Goal: Task Accomplishment & Management: Use online tool/utility

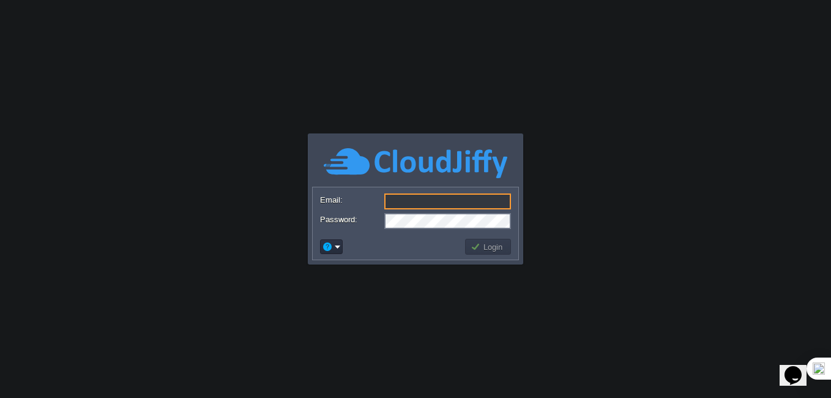
type input "[PERSON_NAME][EMAIL_ADDRESS][DOMAIN_NAME]"
click at [498, 245] on button "Login" at bounding box center [487, 246] width 35 height 11
click at [484, 248] on button "Login" at bounding box center [487, 246] width 35 height 11
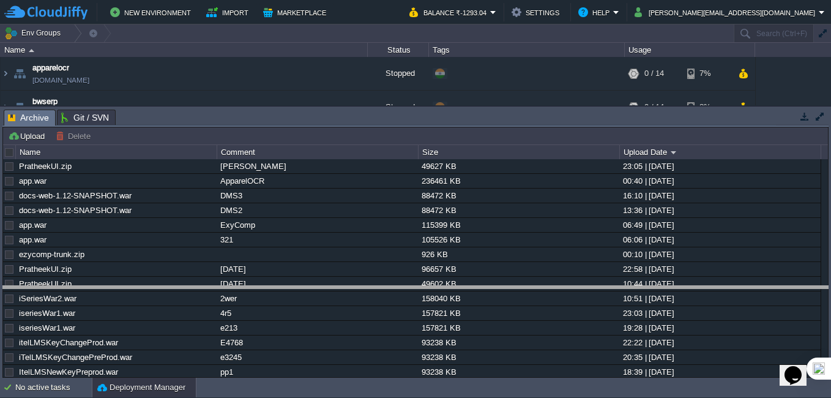
drag, startPoint x: 290, startPoint y: 113, endPoint x: 291, endPoint y: 289, distance: 176.8
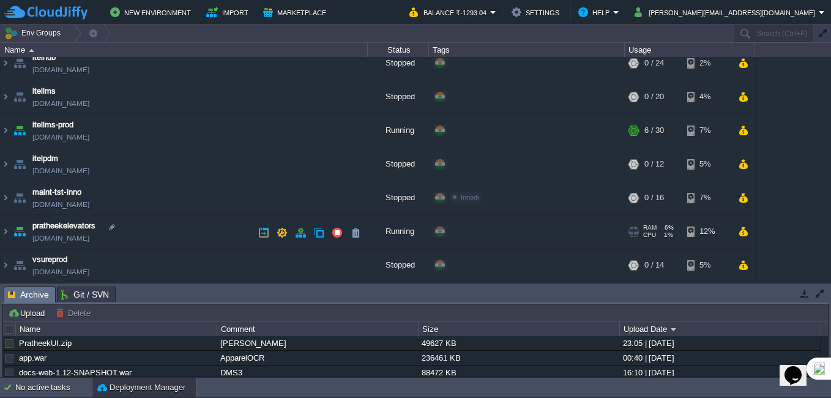
scroll to position [246, 0]
click at [7, 230] on img at bounding box center [6, 231] width 10 height 33
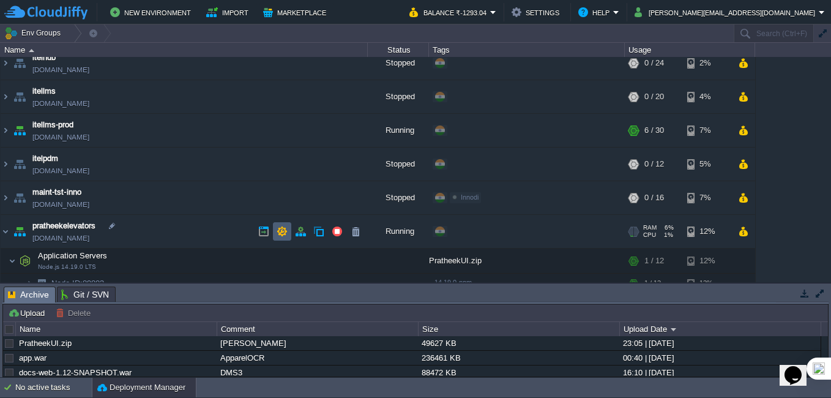
scroll to position [310, 0]
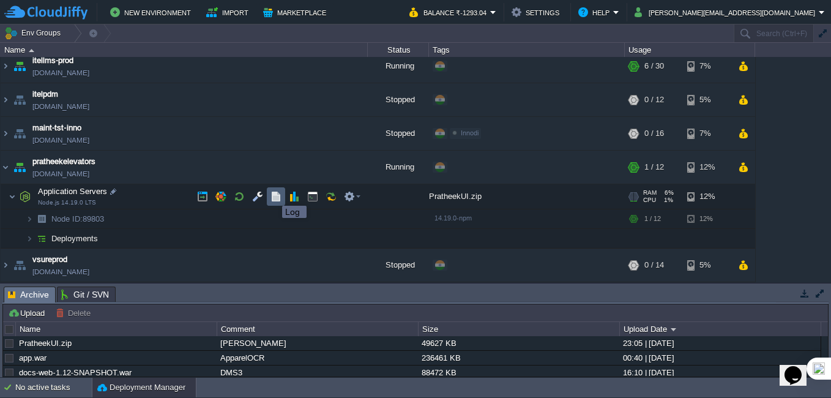
click at [273, 194] on button "button" at bounding box center [275, 196] width 11 height 11
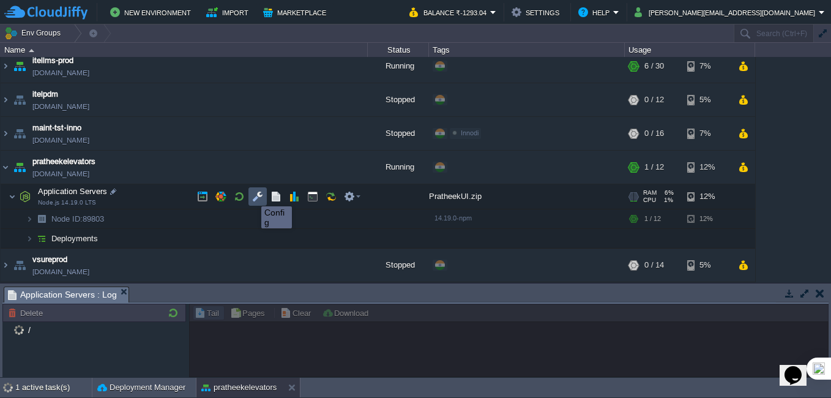
click at [254, 196] on button "button" at bounding box center [257, 196] width 11 height 11
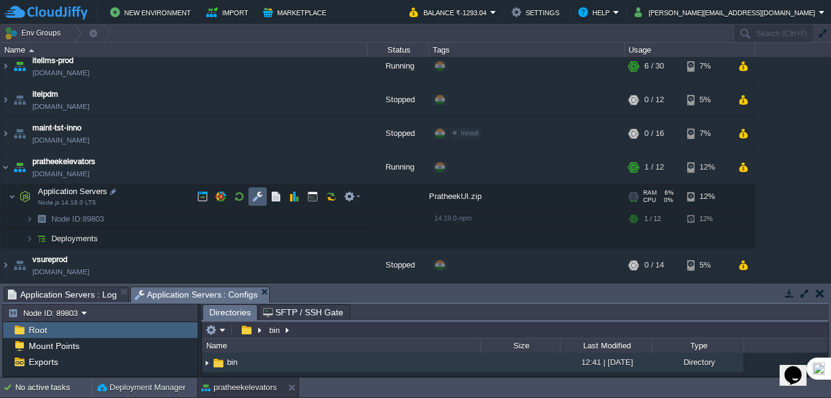
click at [263, 202] on td at bounding box center [257, 196] width 18 height 18
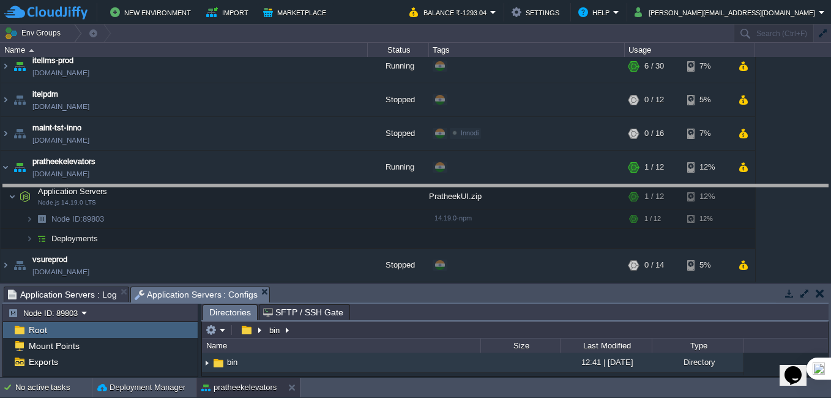
drag, startPoint x: 327, startPoint y: 291, endPoint x: 330, endPoint y: 190, distance: 100.9
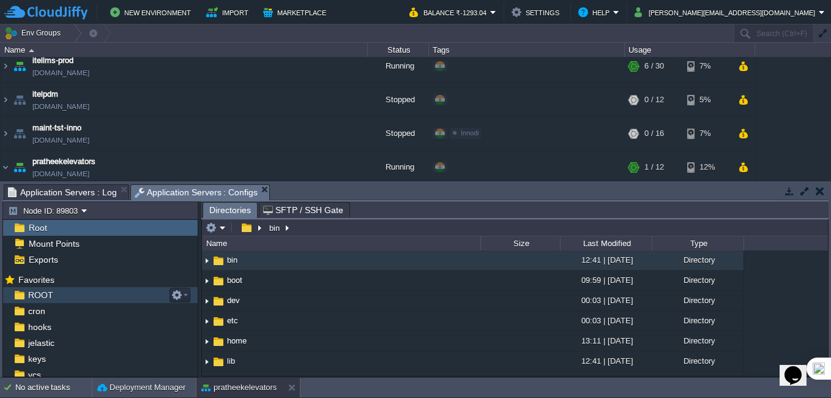
click at [61, 293] on div "ROOT" at bounding box center [100, 295] width 194 height 16
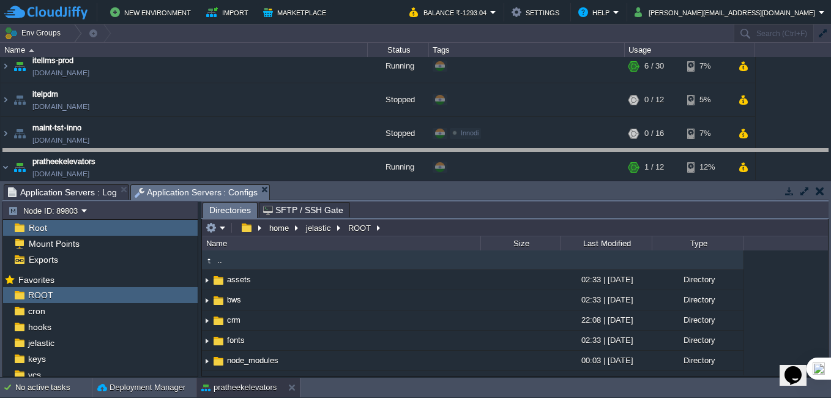
drag, startPoint x: 493, startPoint y: 187, endPoint x: 488, endPoint y: 105, distance: 82.1
click at [488, 105] on body "New Environment Import Marketplace Bonus ₹0.00 Upgrade Account Balance ₹-1293.0…" at bounding box center [415, 199] width 831 height 398
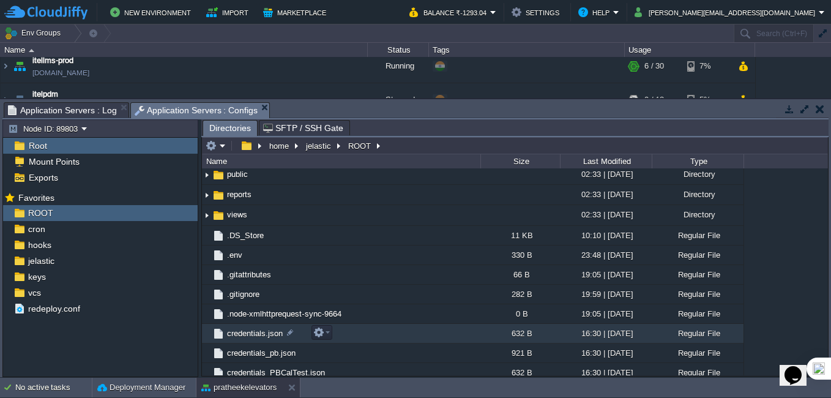
scroll to position [122, 0]
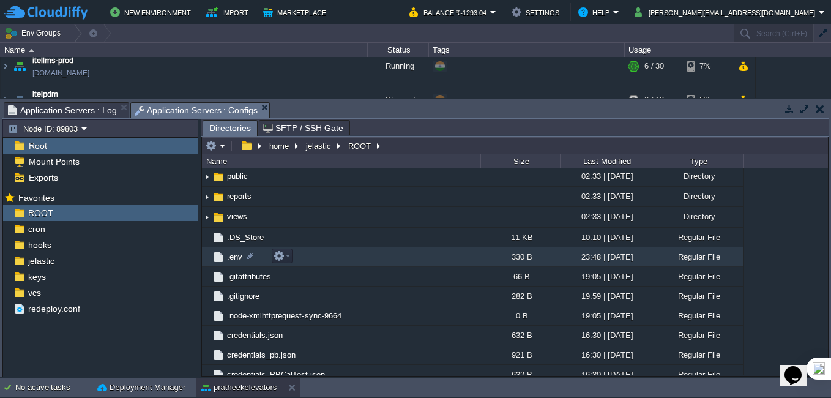
click at [234, 263] on td ".env" at bounding box center [341, 257] width 278 height 20
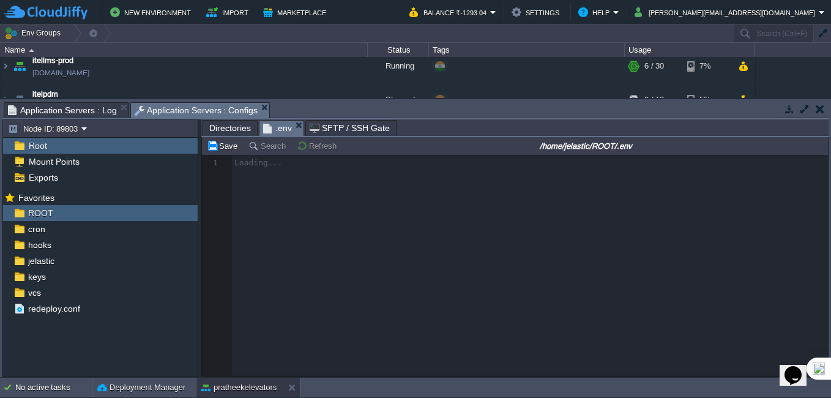
scroll to position [4, 0]
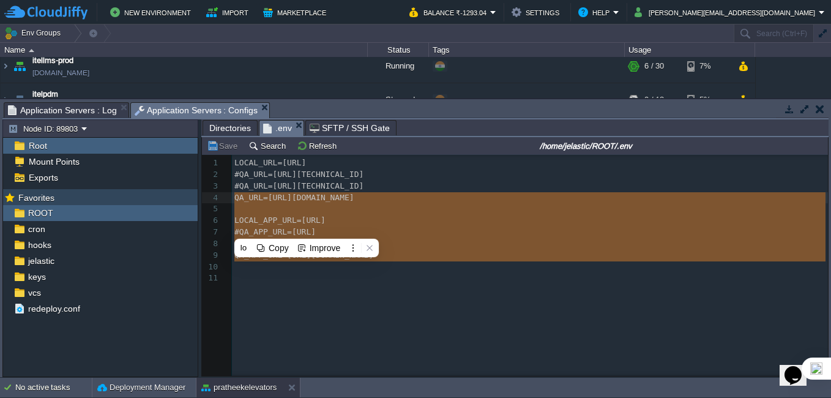
type textarea "LOCAL_URL=[URL] #QA_URL=[URL][TECHNICAL_ID] #QA_URL=[URL][TECHNICAL_ID] QA_URL=…"
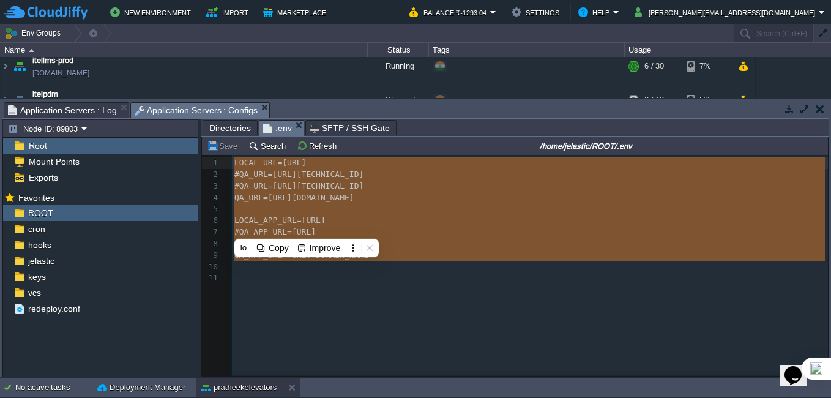
drag, startPoint x: 560, startPoint y: 265, endPoint x: 149, endPoint y: 154, distance: 425.8
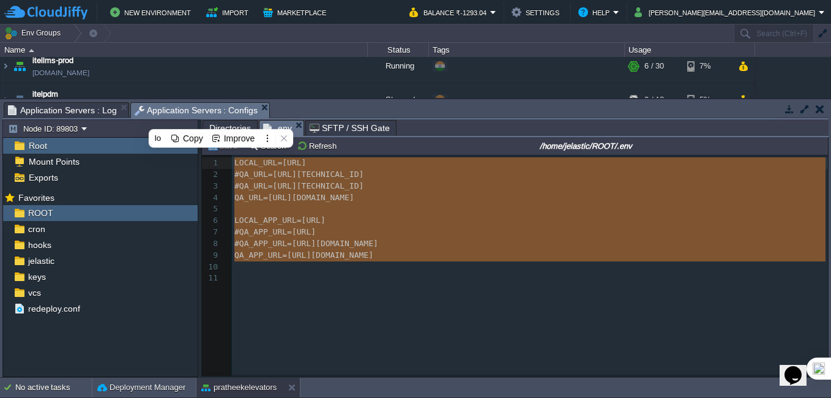
click at [388, 295] on div "x 1 LOCAL_URL=[URL] 2 #QA_URL=[URL][TECHNICAL_ID] 3 #QA_URL=[URL][TECHNICAL_ID]…" at bounding box center [524, 274] width 644 height 239
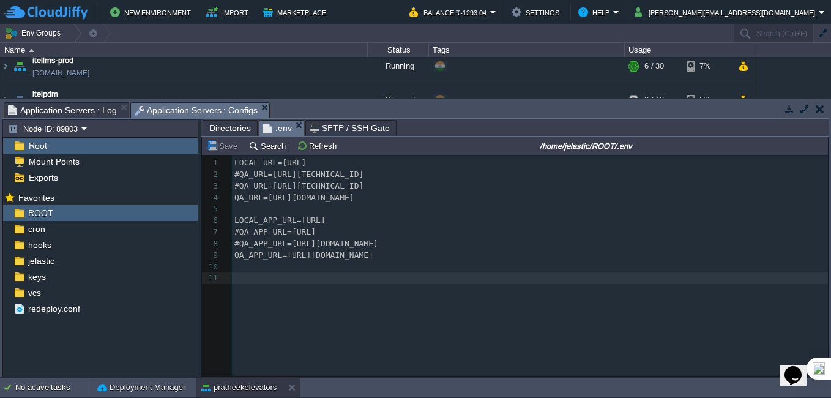
click at [67, 109] on span "Application Servers : Log" at bounding box center [62, 110] width 109 height 15
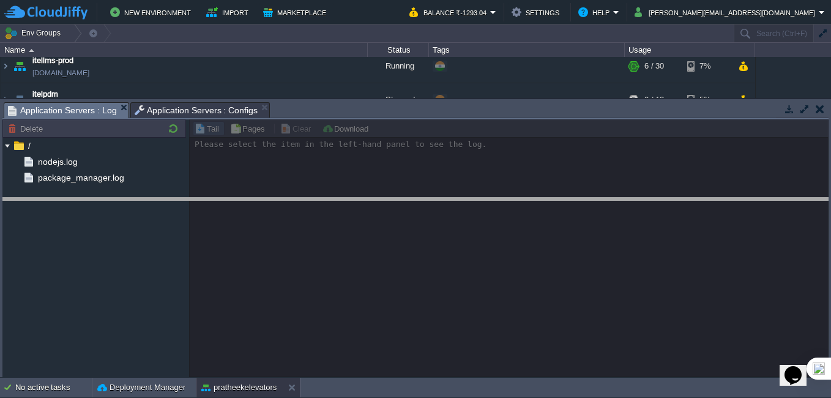
drag, startPoint x: 479, startPoint y: 105, endPoint x: 490, endPoint y: 201, distance: 96.0
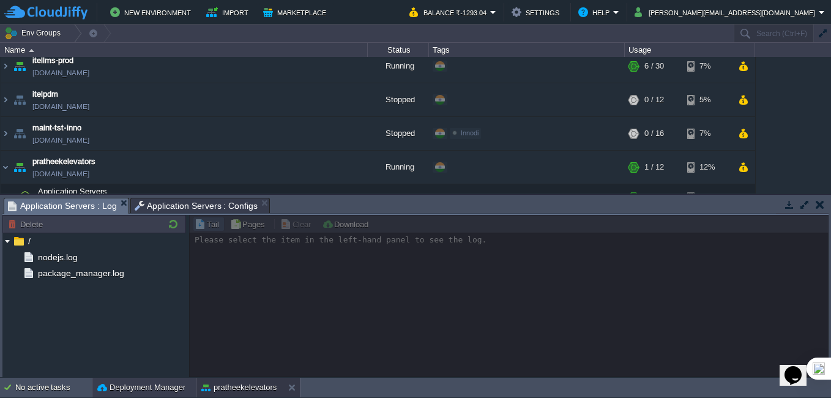
click at [133, 387] on button "Deployment Manager" at bounding box center [141, 387] width 88 height 12
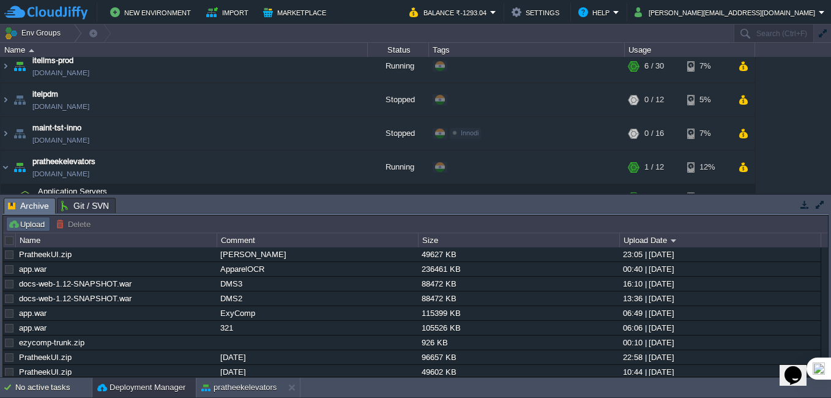
click at [35, 224] on button "Upload" at bounding box center [28, 223] width 40 height 11
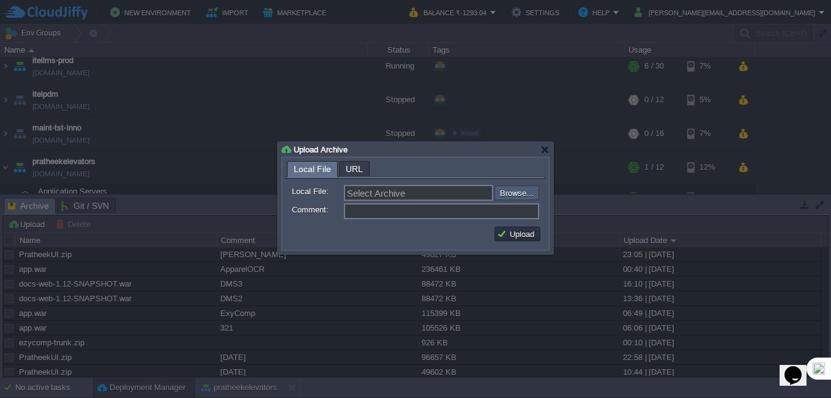
click at [515, 192] on input "file" at bounding box center [461, 192] width 155 height 15
type input "C:\fakepath\PratheekUI5.zip"
type input "PratheekUI5.zip"
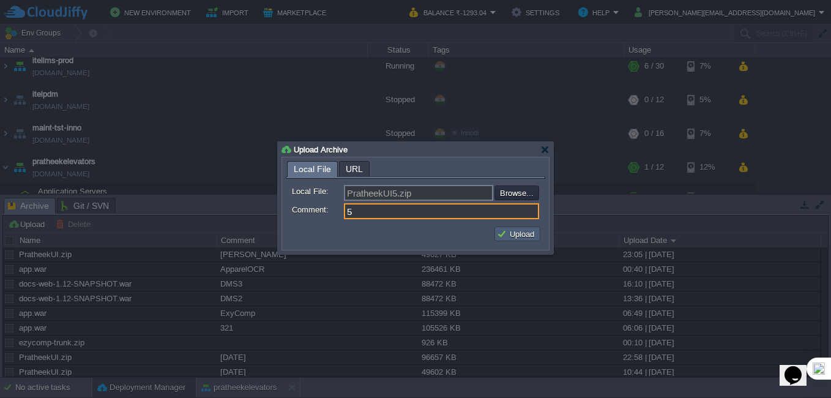
type input "5"
click at [529, 235] on button "Upload" at bounding box center [517, 233] width 41 height 11
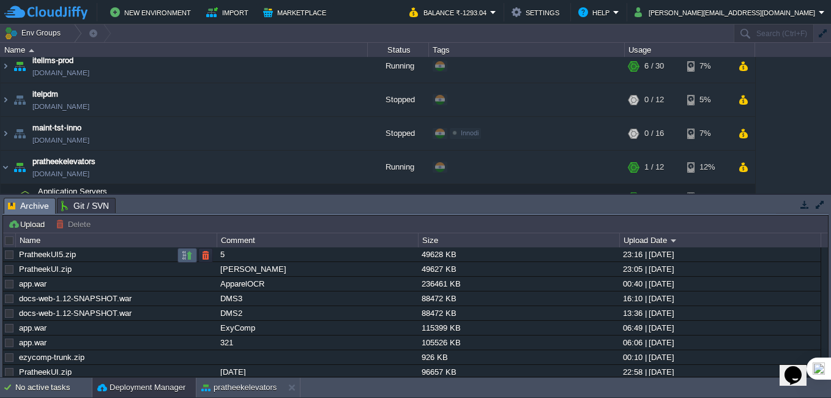
click at [191, 257] on button "button" at bounding box center [187, 255] width 11 height 11
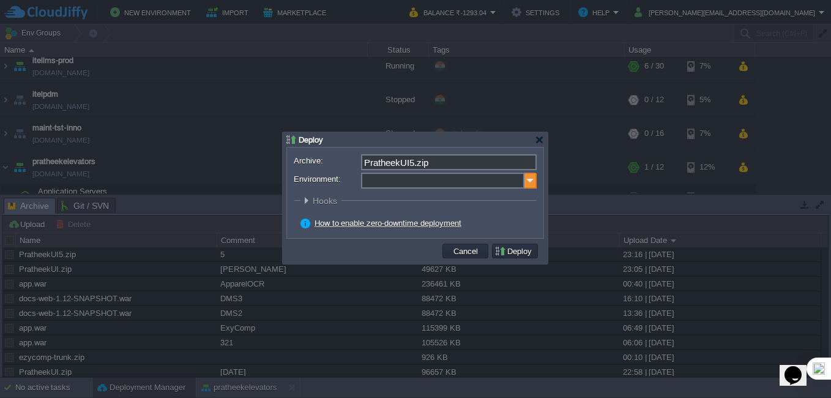
click at [530, 182] on img at bounding box center [530, 180] width 12 height 16
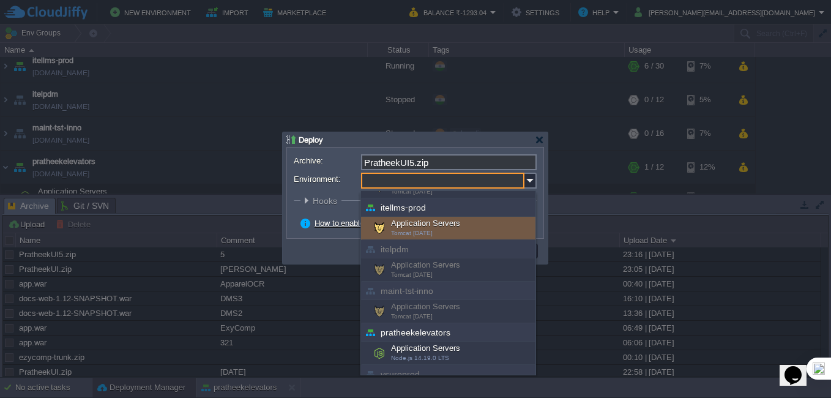
scroll to position [399, 0]
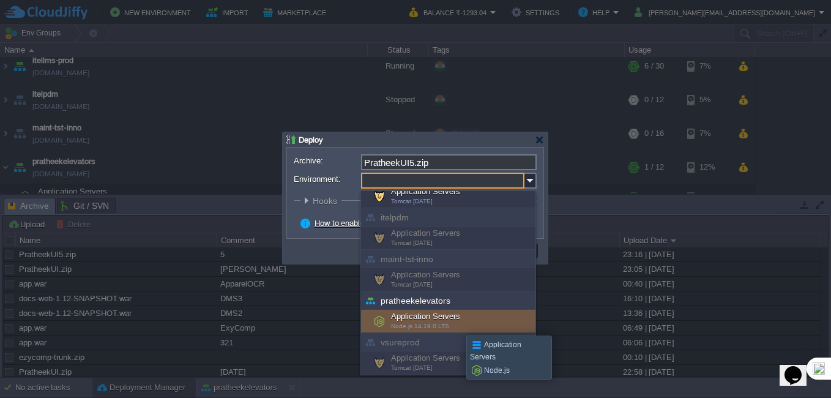
click at [457, 324] on div "Application Servers Node.js 14.19.0 LTS" at bounding box center [448, 320] width 174 height 23
type input "Application Servers (pratheekelevators)"
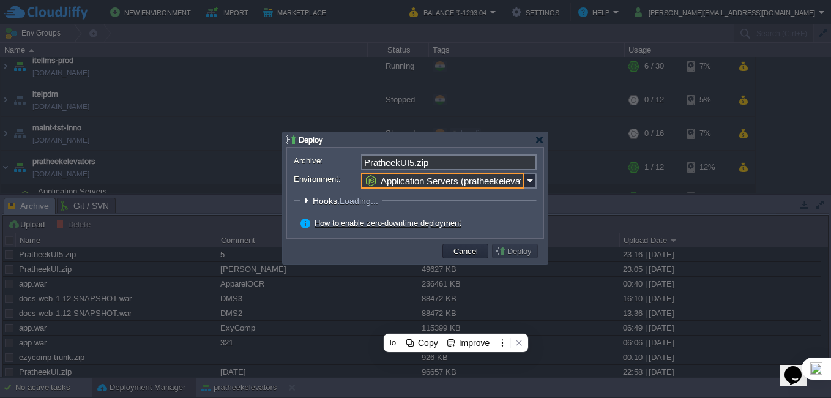
click at [503, 223] on div "How to enable zero-downtime deployment" at bounding box center [418, 223] width 236 height 11
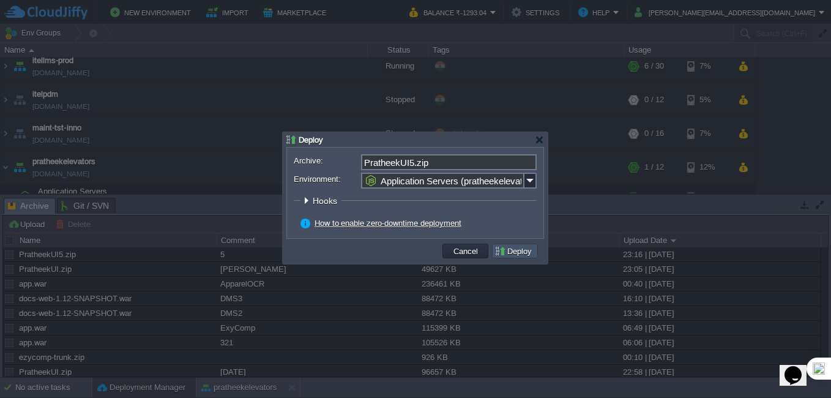
click at [511, 256] on button "Deploy" at bounding box center [514, 250] width 41 height 11
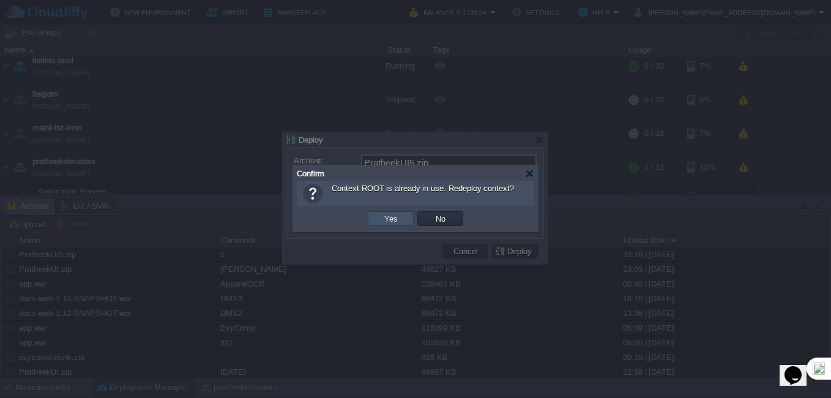
click at [400, 224] on button "Yes" at bounding box center [390, 218] width 21 height 11
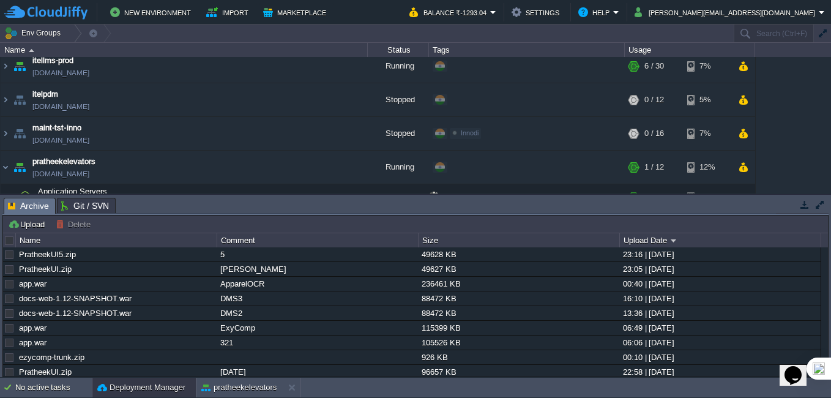
scroll to position [380, 0]
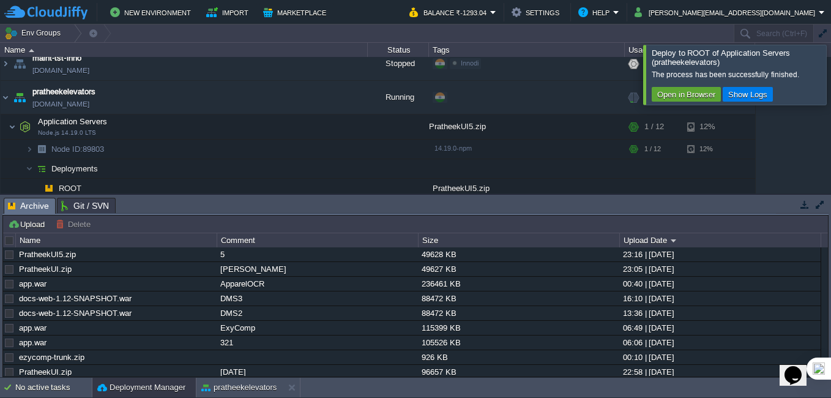
click at [89, 108] on link "[DOMAIN_NAME]" at bounding box center [60, 104] width 57 height 12
click at [259, 150] on button "button" at bounding box center [257, 148] width 11 height 11
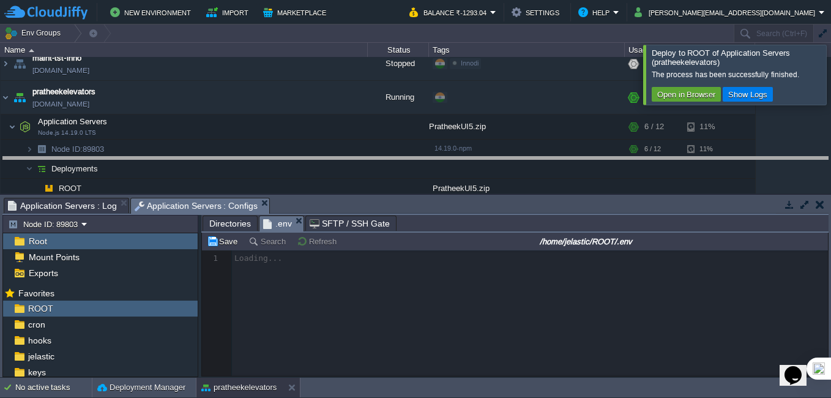
drag, startPoint x: 495, startPoint y: 209, endPoint x: 497, endPoint y: 141, distance: 67.3
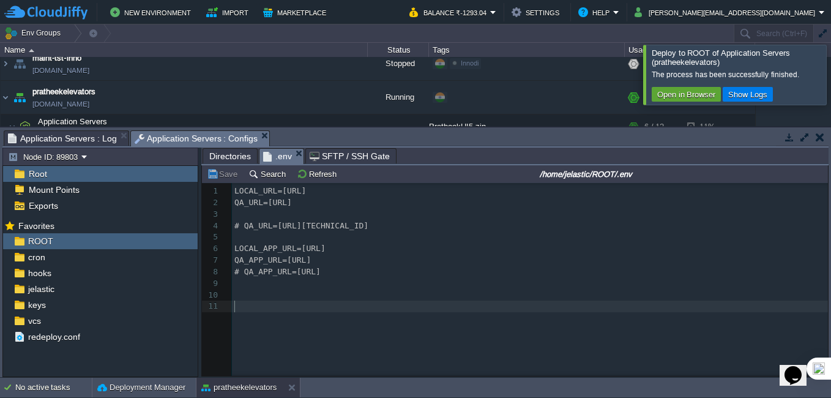
click at [395, 312] on pre "​" at bounding box center [532, 306] width 600 height 12
type textarea "LOCAL_URL=[URL] QA_URL=[URL] # QA_URL=[URL][TECHNICAL_ID] LOCAL_APP_URL=[URL] Q…"
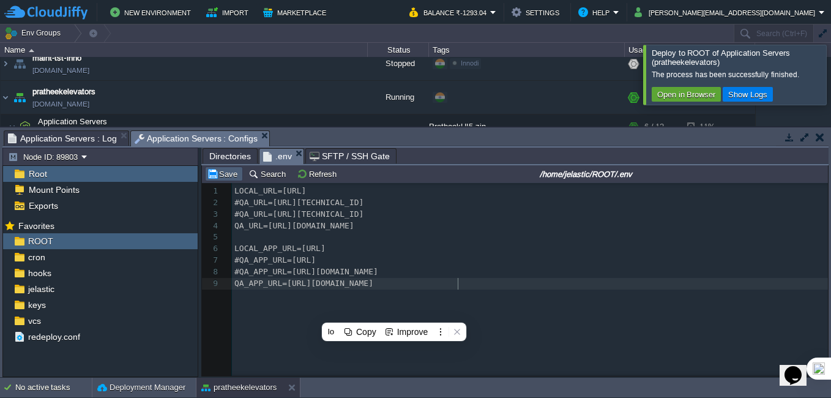
click at [225, 176] on button "Save" at bounding box center [224, 173] width 34 height 11
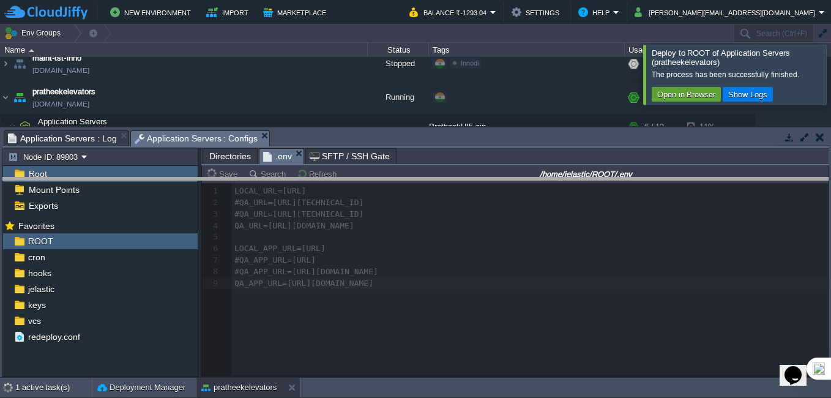
drag, startPoint x: 498, startPoint y: 134, endPoint x: 497, endPoint y: 181, distance: 47.1
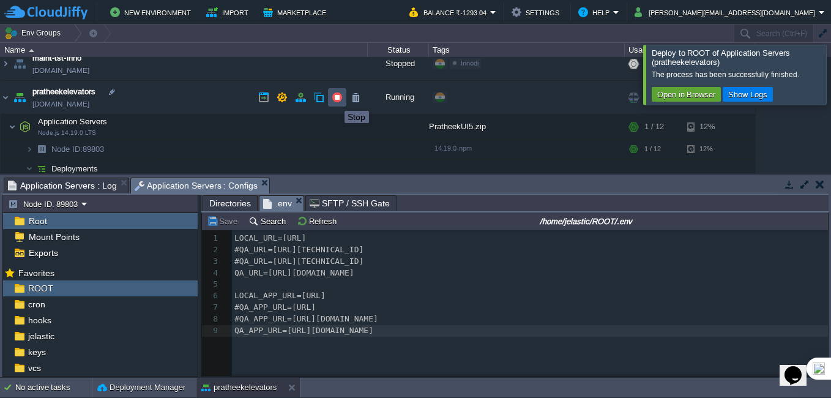
click at [335, 100] on button "button" at bounding box center [336, 97] width 11 height 11
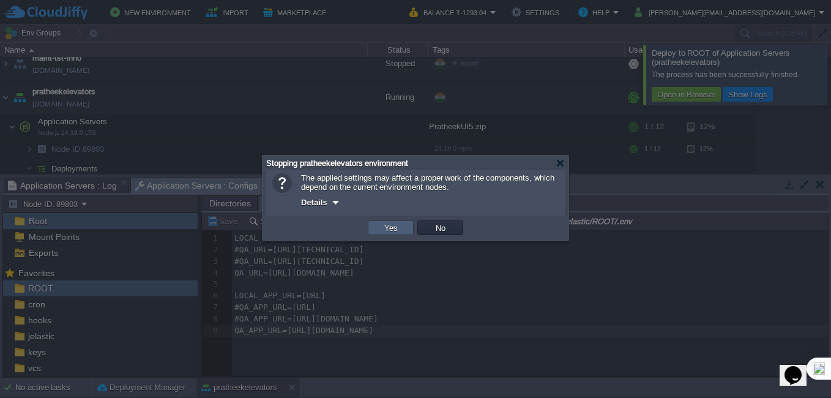
click at [394, 223] on td "Yes" at bounding box center [391, 227] width 46 height 15
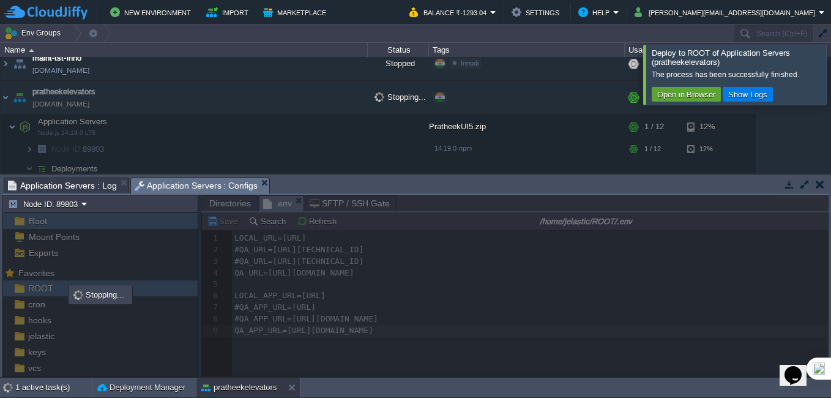
click at [830, 68] on div at bounding box center [845, 74] width 0 height 59
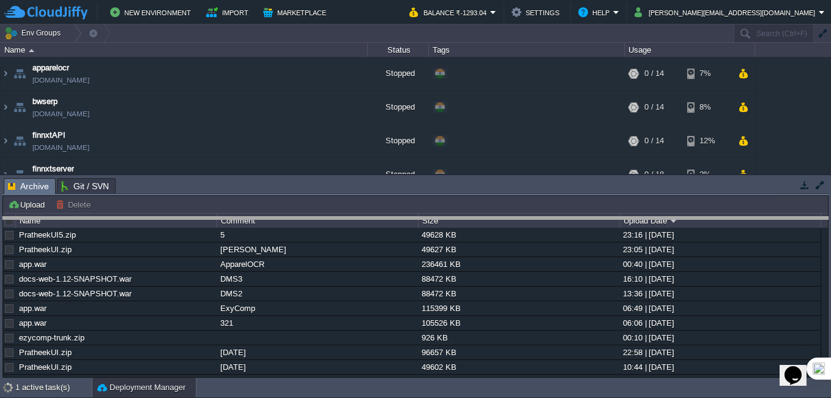
drag, startPoint x: 364, startPoint y: 182, endPoint x: 364, endPoint y: 221, distance: 39.1
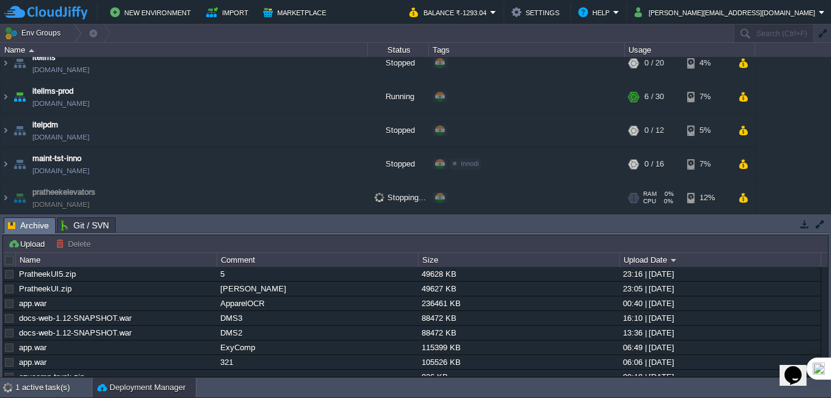
scroll to position [315, 0]
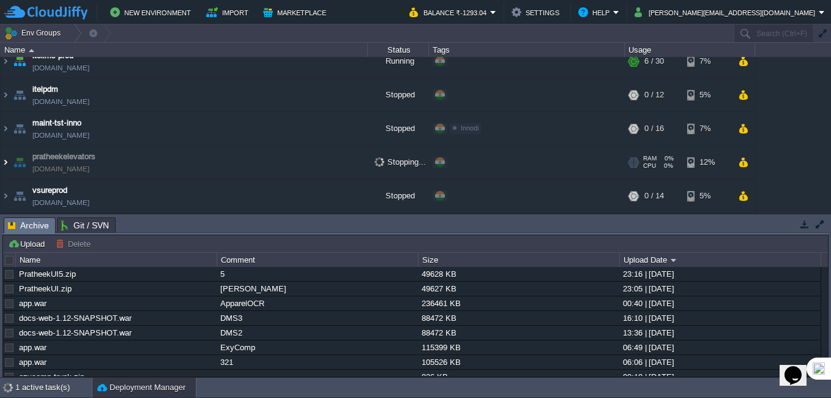
click at [3, 161] on img at bounding box center [6, 162] width 10 height 33
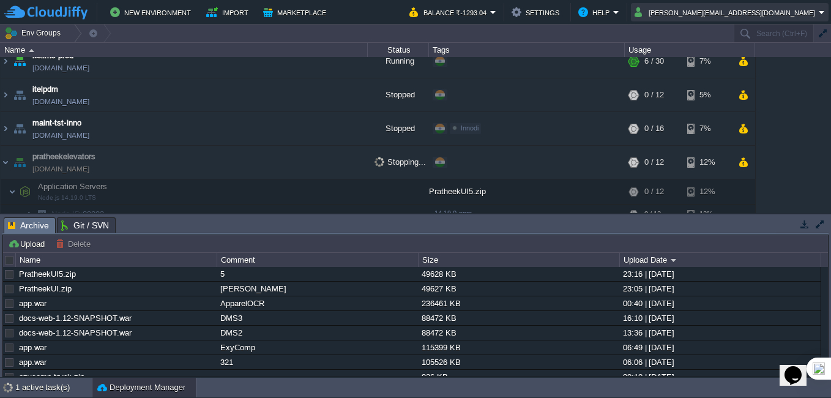
click at [778, 18] on button "[PERSON_NAME][EMAIL_ADDRESS][DOMAIN_NAME]" at bounding box center [726, 12] width 184 height 15
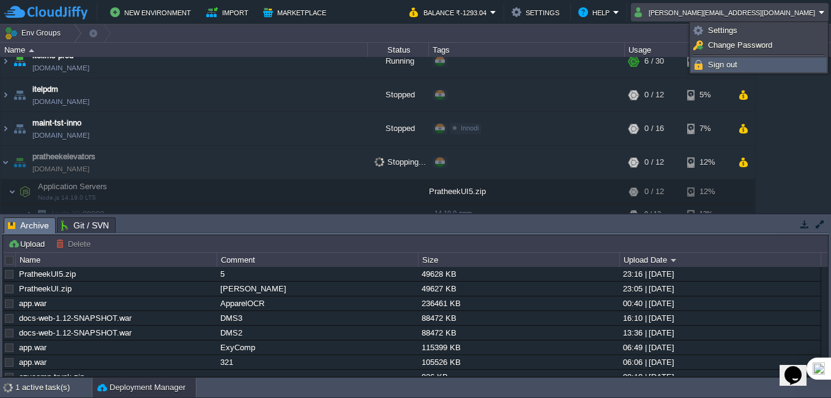
click at [706, 69] on link "Sign out" at bounding box center [758, 64] width 135 height 13
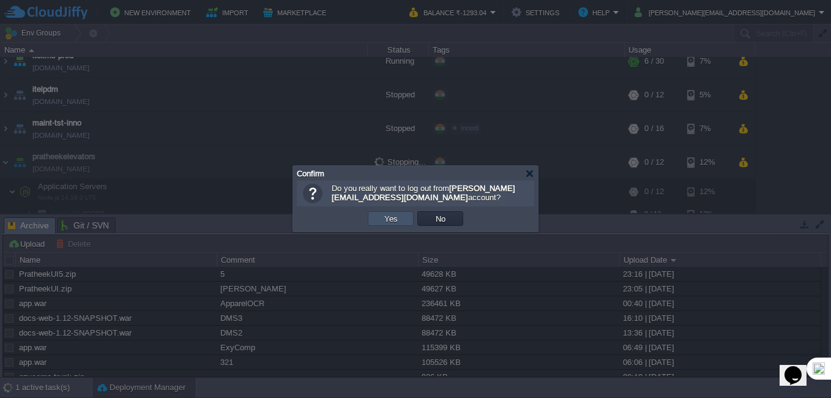
click at [384, 216] on button "Yes" at bounding box center [390, 218] width 21 height 11
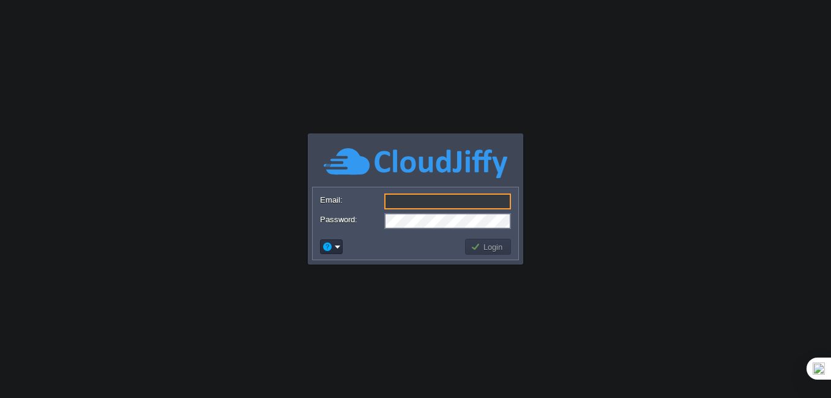
type input "[PERSON_NAME][EMAIL_ADDRESS][DOMAIN_NAME]"
click at [474, 244] on button "Login" at bounding box center [487, 246] width 35 height 11
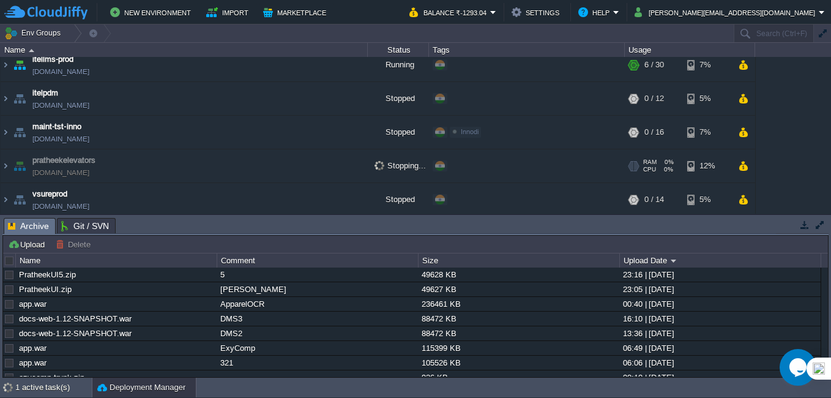
scroll to position [314, 0]
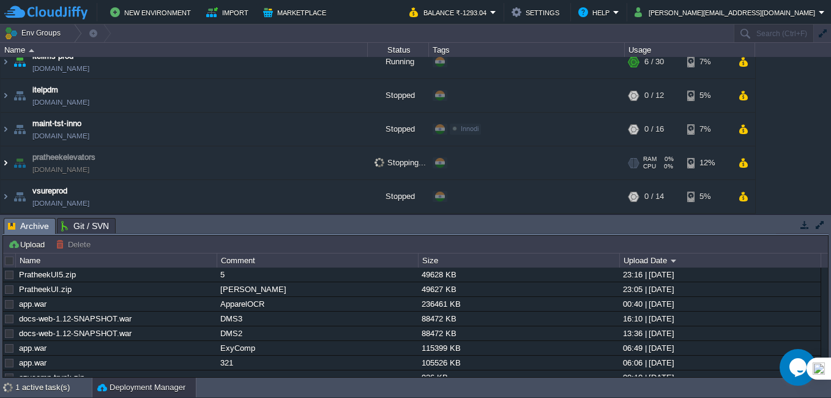
click at [7, 163] on img at bounding box center [6, 162] width 10 height 33
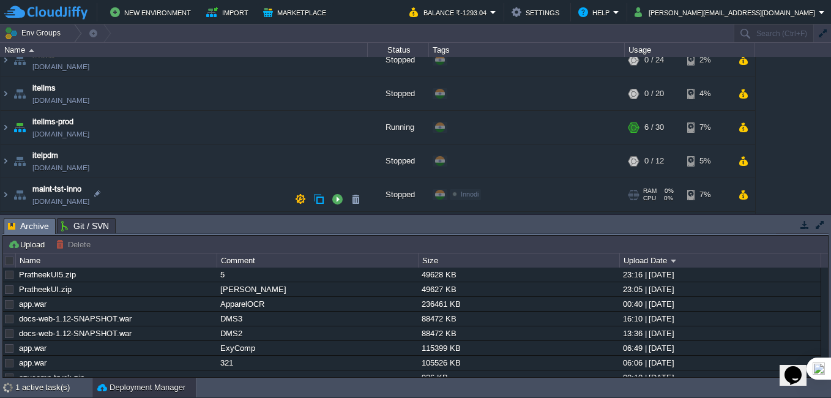
scroll to position [314, 0]
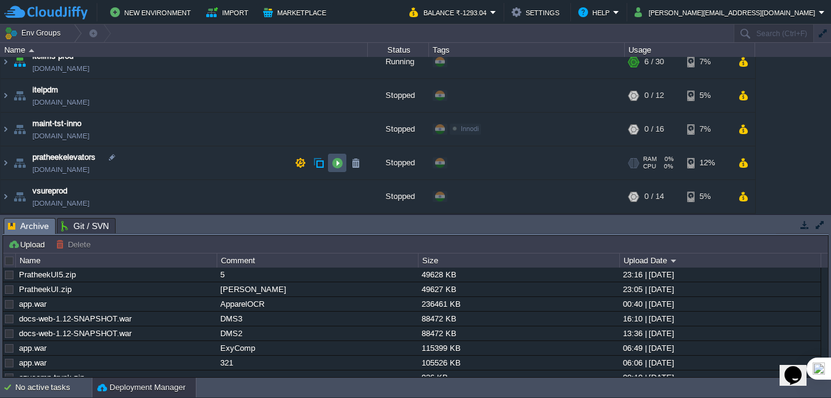
click at [340, 163] on button "button" at bounding box center [336, 162] width 11 height 11
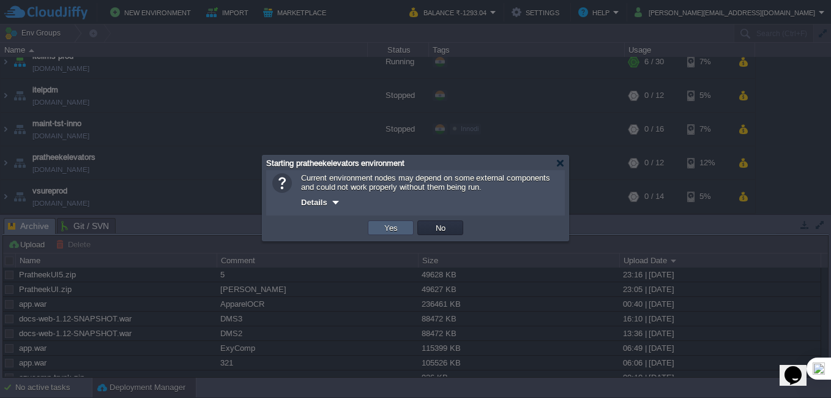
click at [402, 235] on td "Yes" at bounding box center [391, 227] width 46 height 15
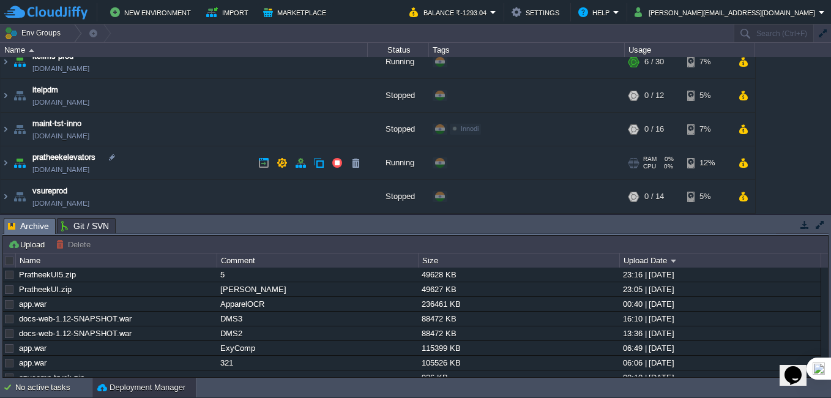
click at [89, 169] on link "[DOMAIN_NAME]" at bounding box center [60, 169] width 57 height 12
click at [6, 163] on img at bounding box center [6, 162] width 10 height 33
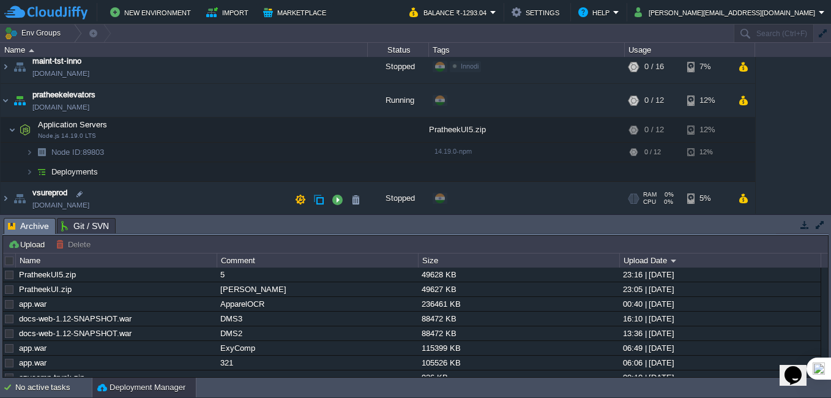
scroll to position [379, 0]
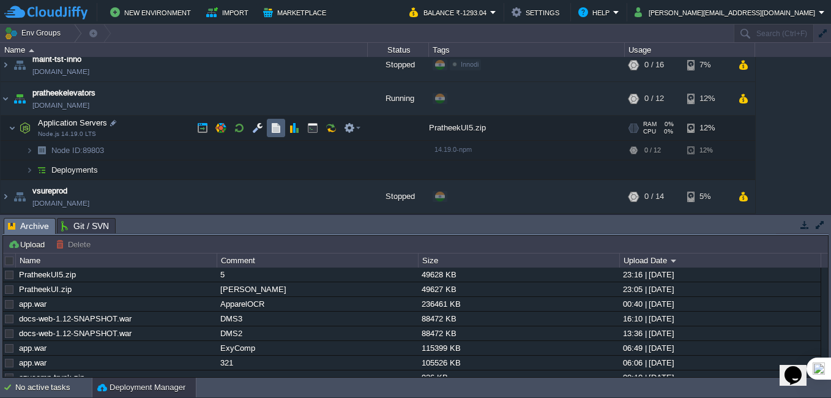
click at [275, 126] on button "button" at bounding box center [275, 127] width 11 height 11
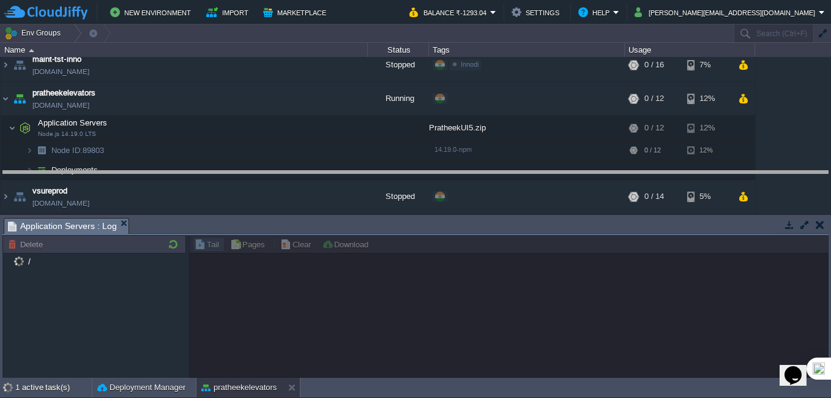
drag, startPoint x: 406, startPoint y: 219, endPoint x: 407, endPoint y: 172, distance: 47.1
click at [407, 172] on body "New Environment Import Marketplace Bonus ₹0.00 Upgrade Account Balance ₹-1293.0…" at bounding box center [415, 199] width 831 height 398
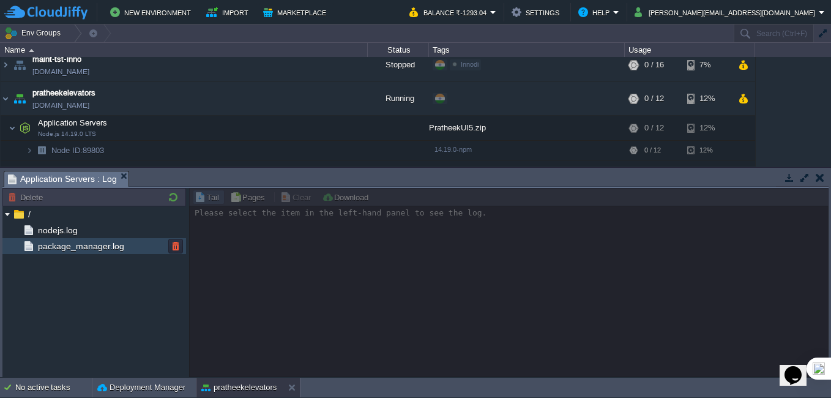
click at [57, 248] on span "package_manager.log" at bounding box center [80, 245] width 91 height 11
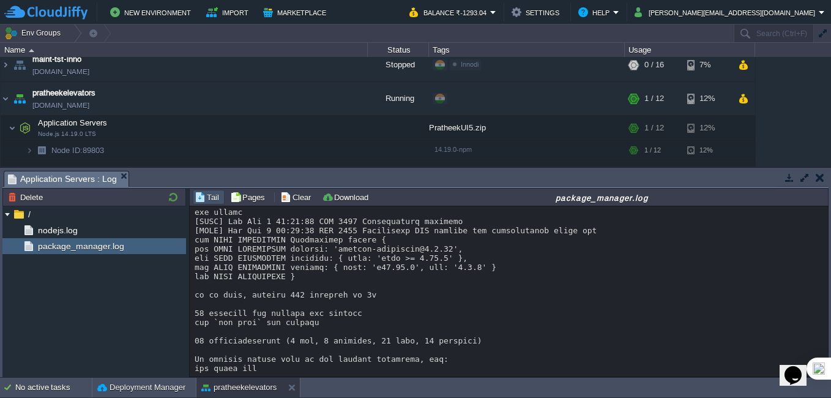
scroll to position [9171, 0]
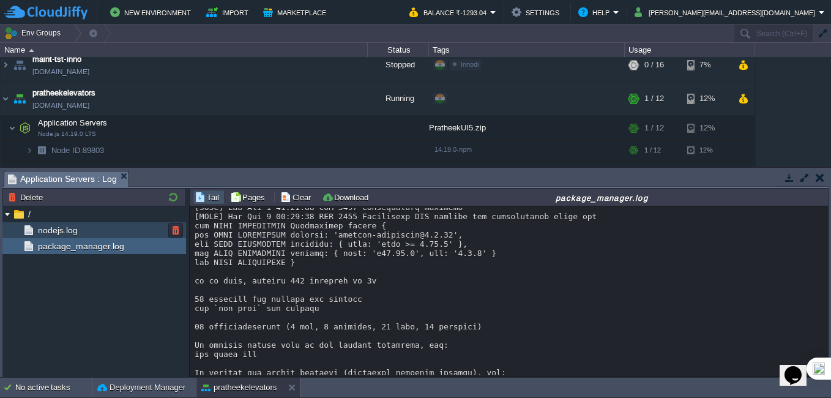
click at [40, 232] on span "nodejs.log" at bounding box center [57, 229] width 44 height 11
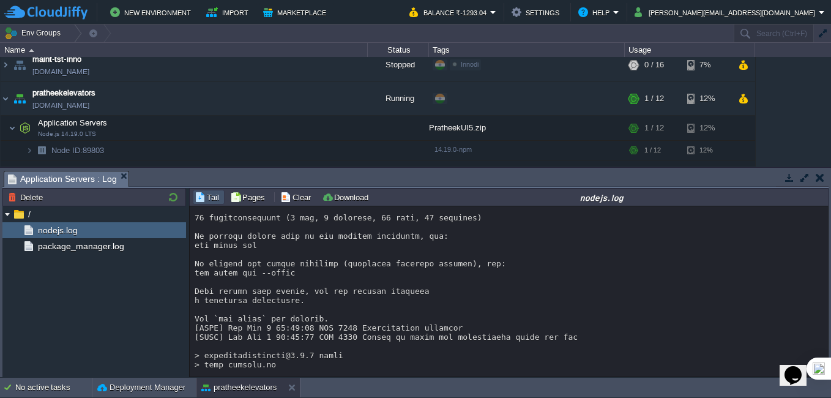
scroll to position [9033, 0]
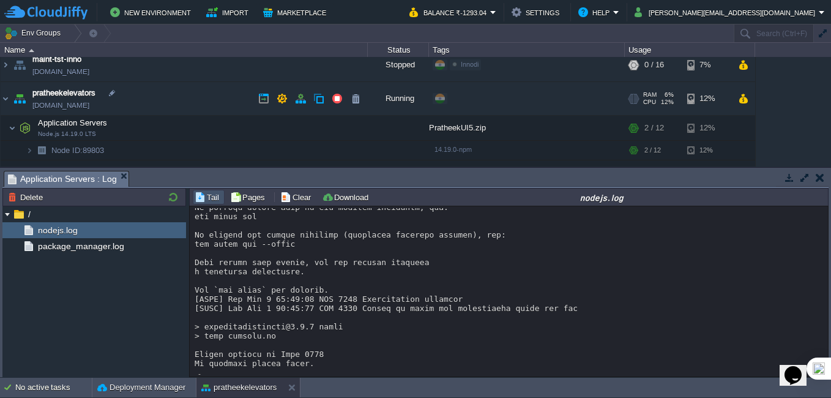
click at [66, 105] on link "[DOMAIN_NAME]" at bounding box center [60, 105] width 57 height 12
